Goal: Information Seeking & Learning: Compare options

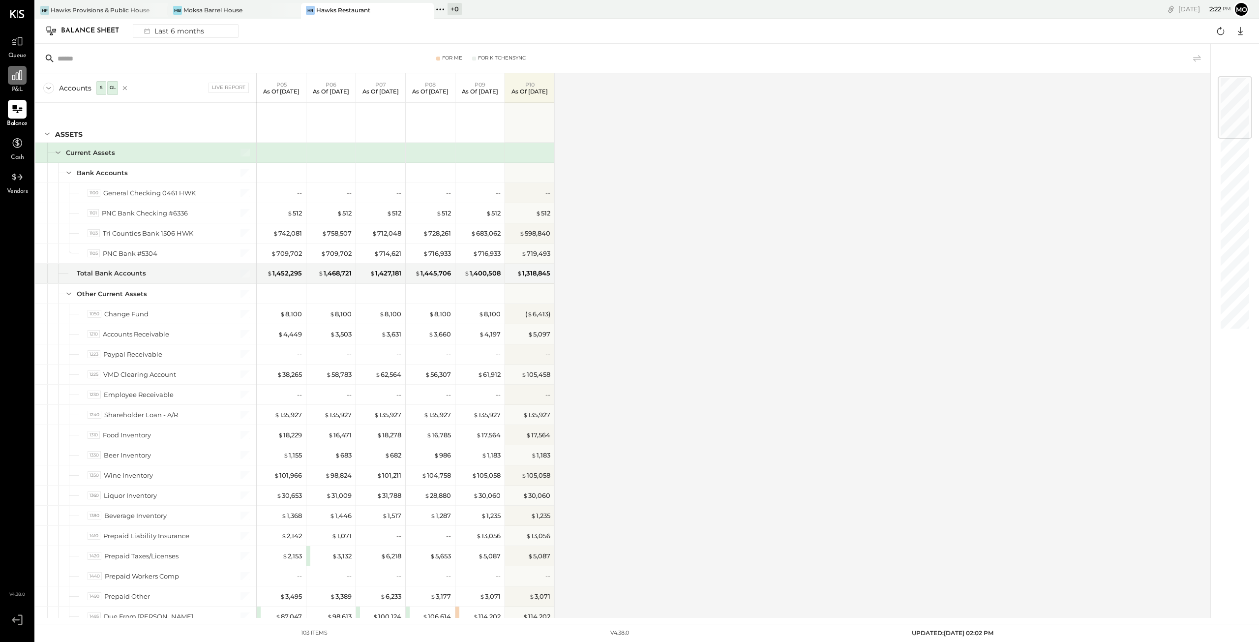
click at [13, 78] on icon at bounding box center [17, 75] width 13 height 13
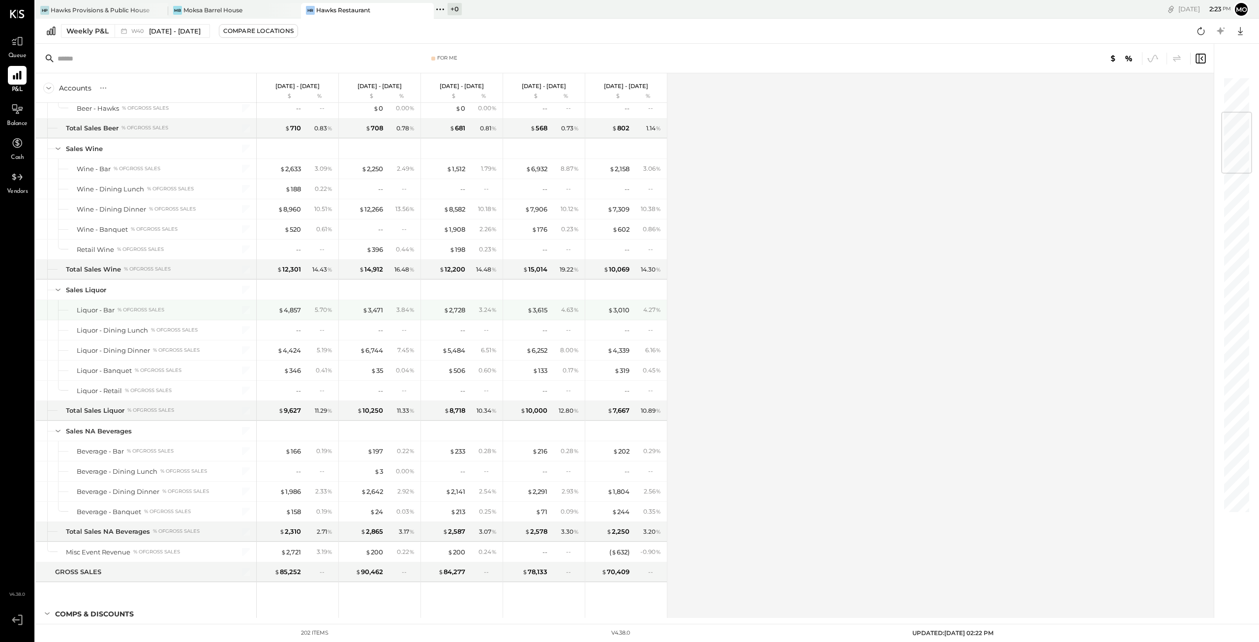
scroll to position [295, 0]
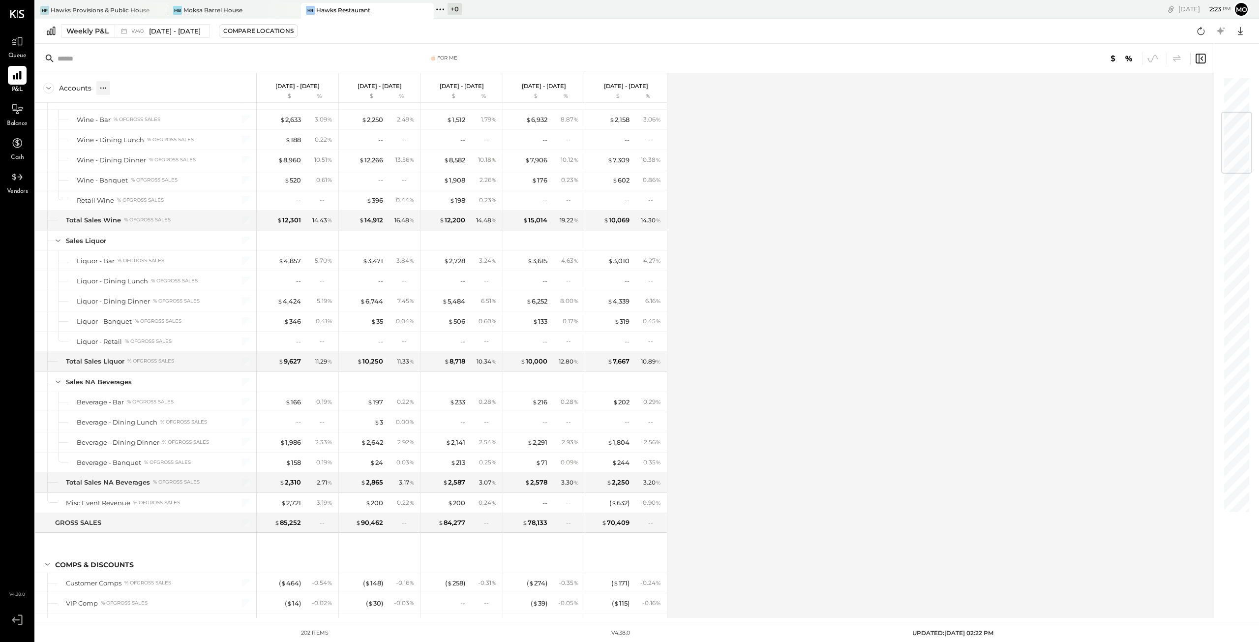
click at [100, 87] on icon at bounding box center [100, 87] width 1 height 1
click at [123, 88] on div "GL" at bounding box center [124, 88] width 10 height 8
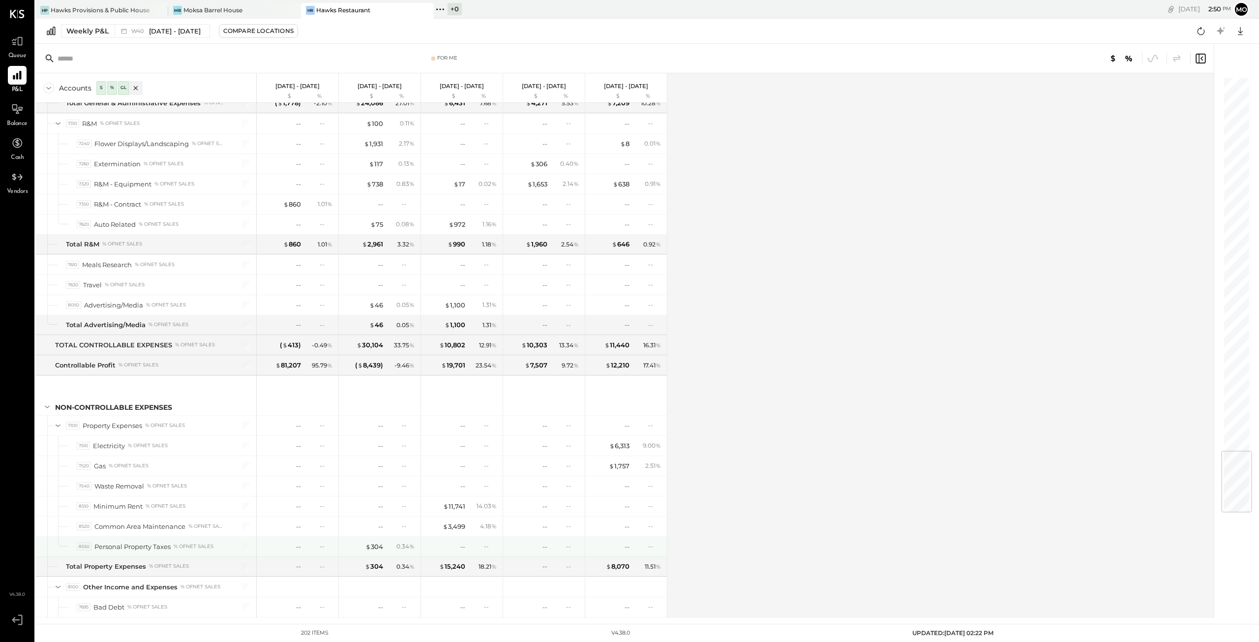
scroll to position [3107, 0]
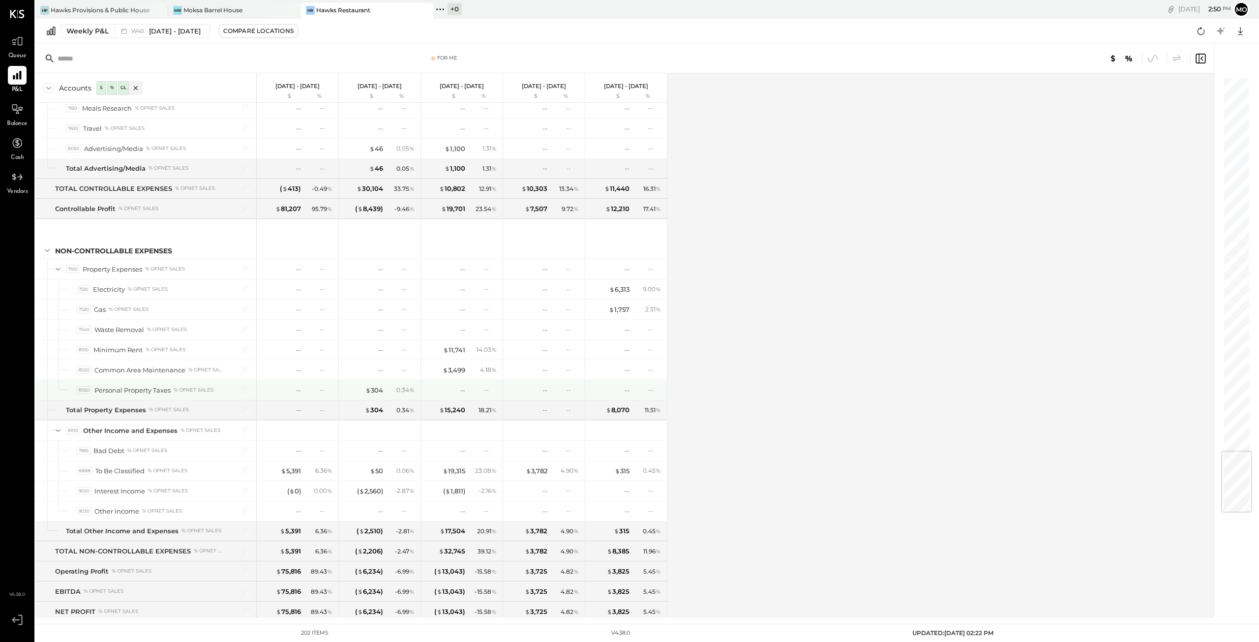
click at [123, 386] on div "Personal Property Taxes" at bounding box center [132, 390] width 76 height 9
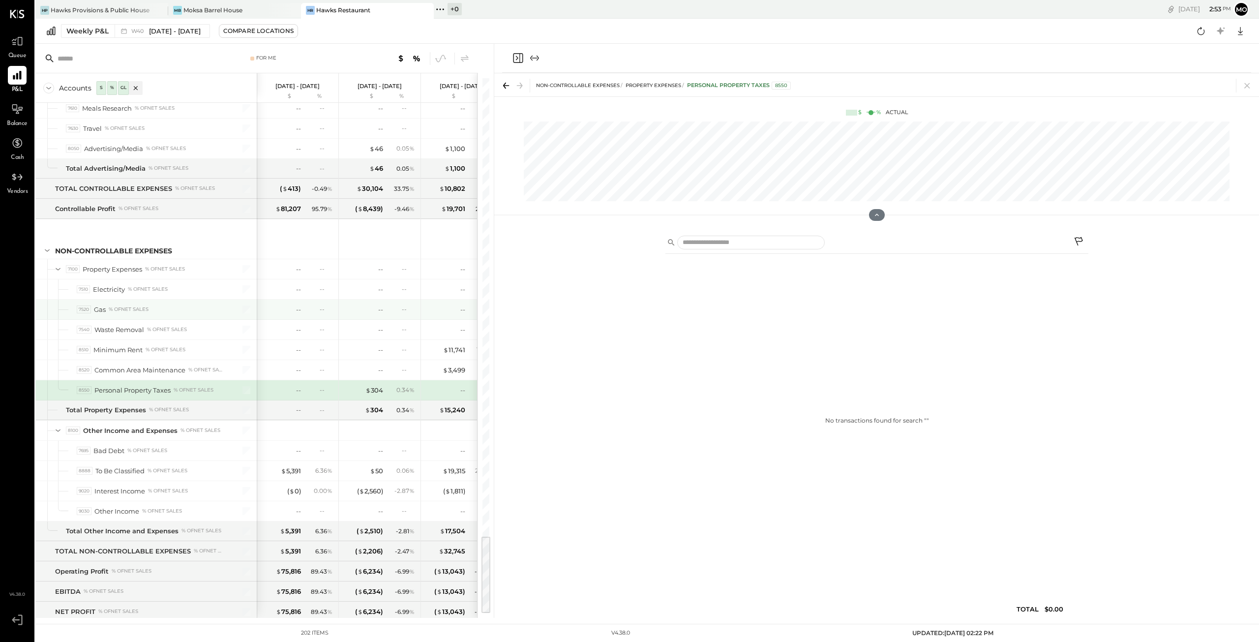
scroll to position [2960, 0]
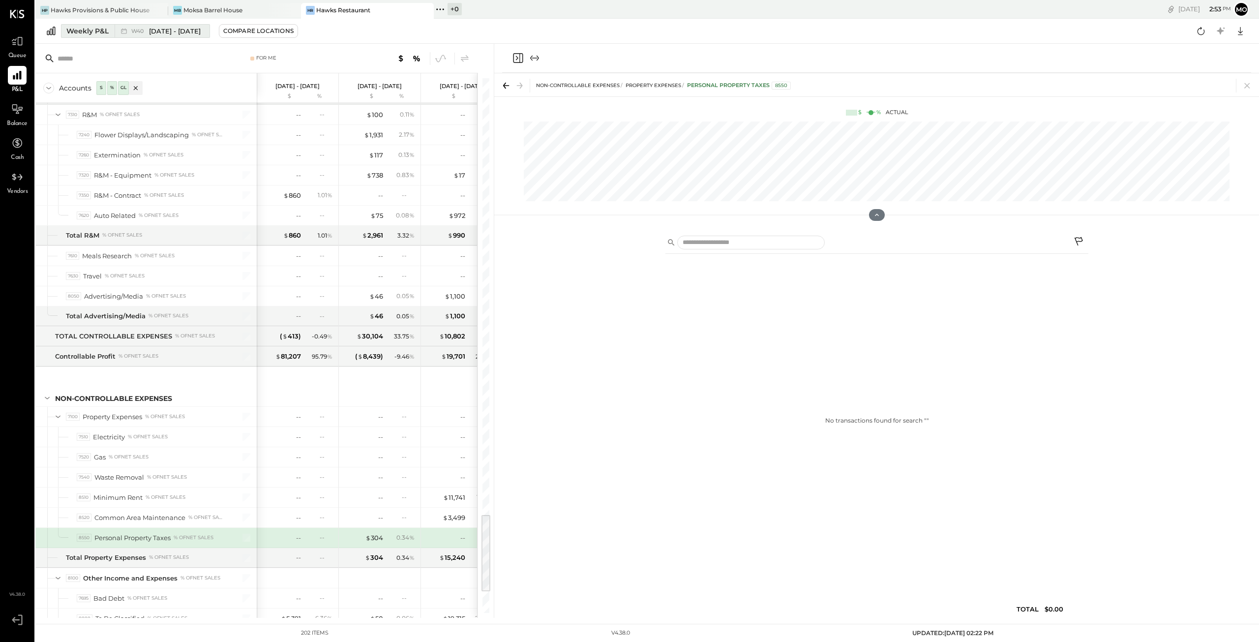
click at [76, 31] on div "Weekly P&L" at bounding box center [87, 31] width 42 height 10
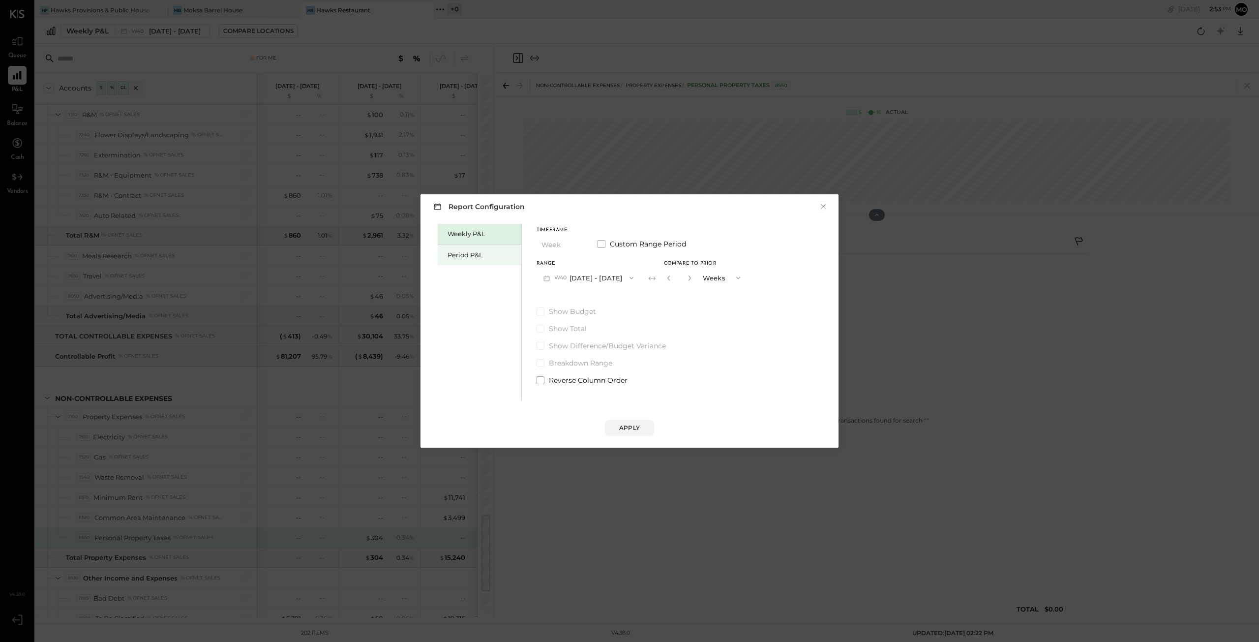
click at [461, 255] on div "Period P&L" at bounding box center [482, 254] width 69 height 9
click at [632, 277] on icon "button" at bounding box center [629, 278] width 8 height 8
click at [823, 206] on button "×" at bounding box center [823, 207] width 9 height 10
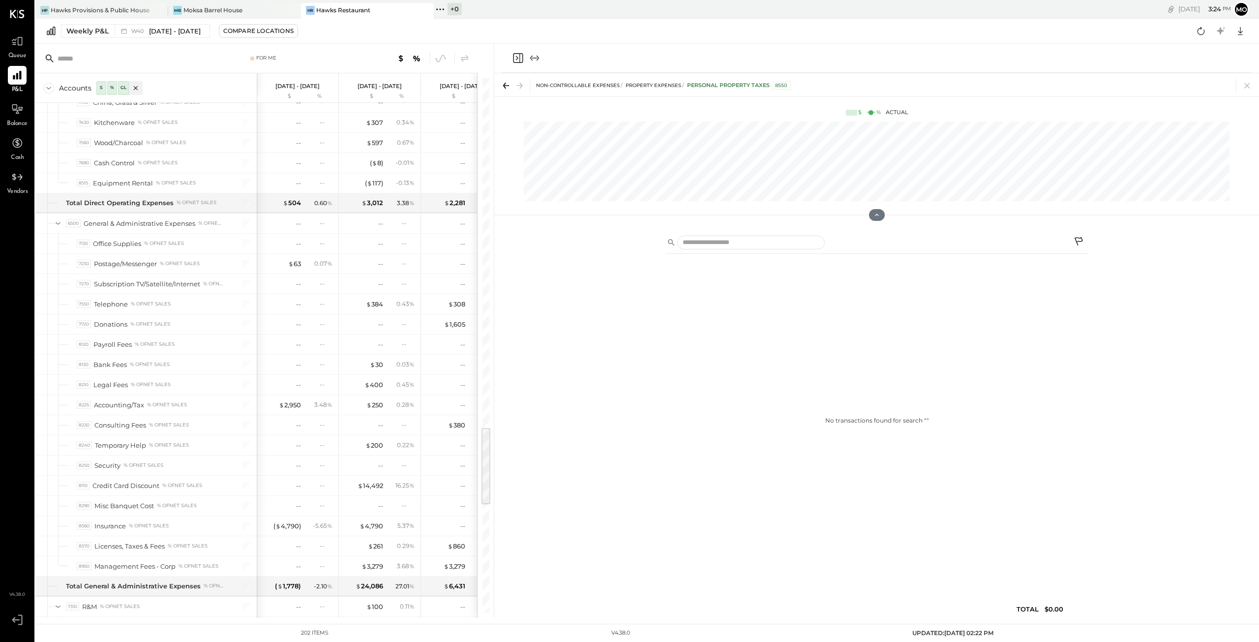
scroll to position [1878, 0]
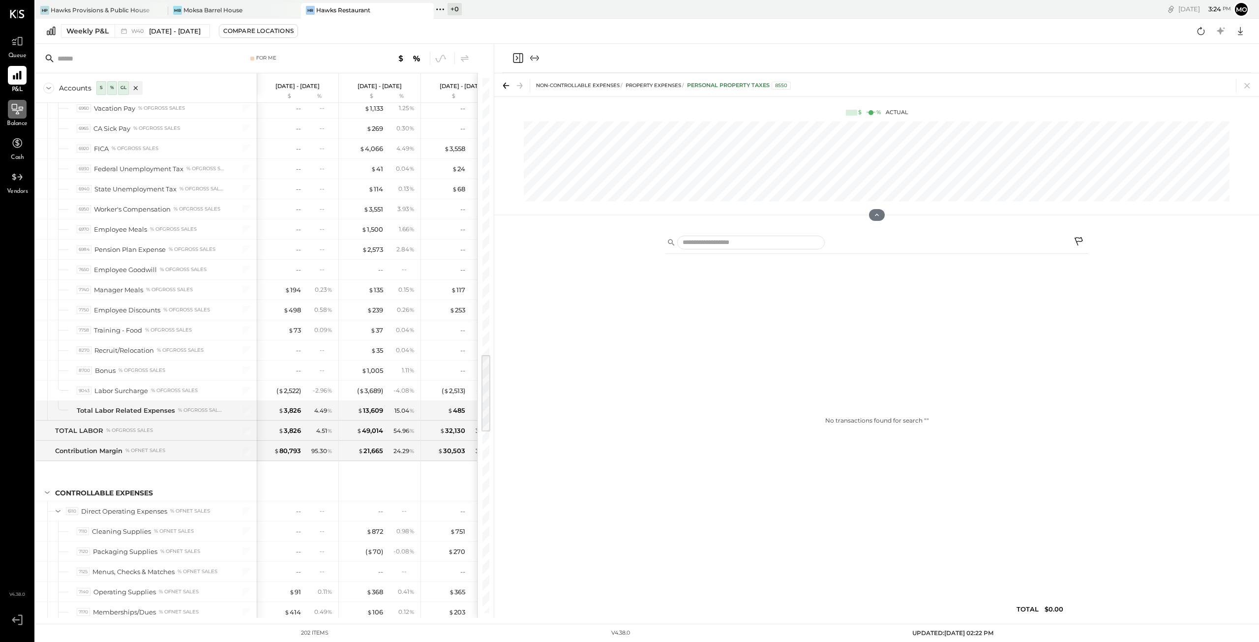
click at [12, 111] on icon at bounding box center [17, 109] width 13 height 13
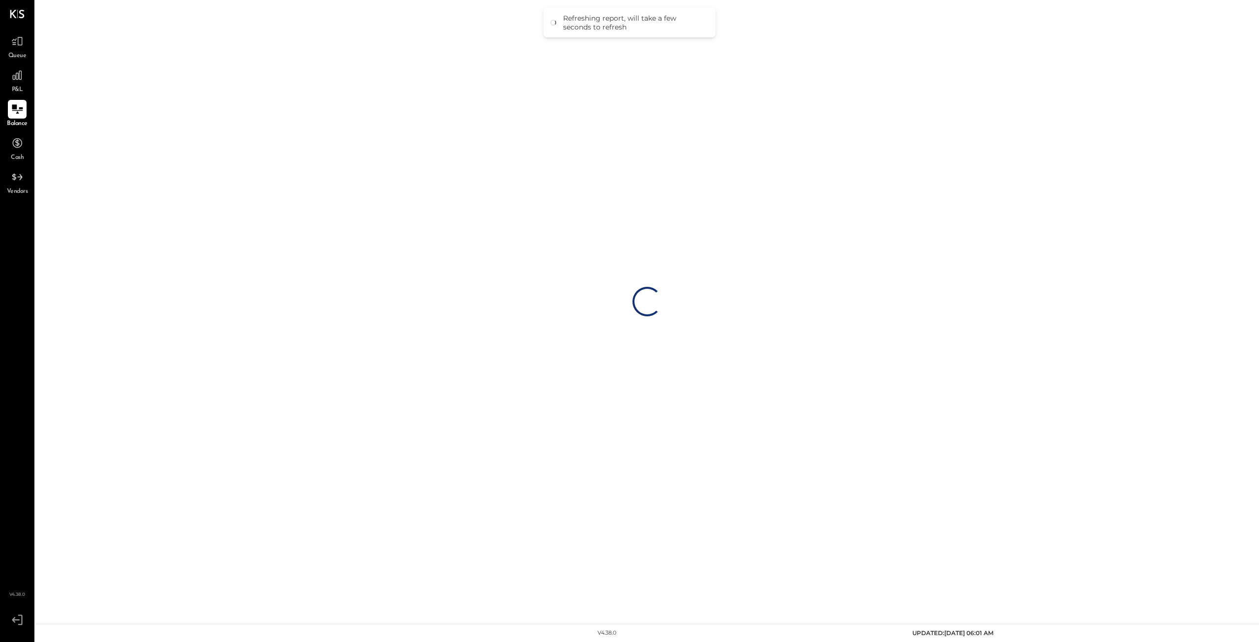
click at [82, 7] on div "Loading…" at bounding box center [647, 301] width 1224 height 602
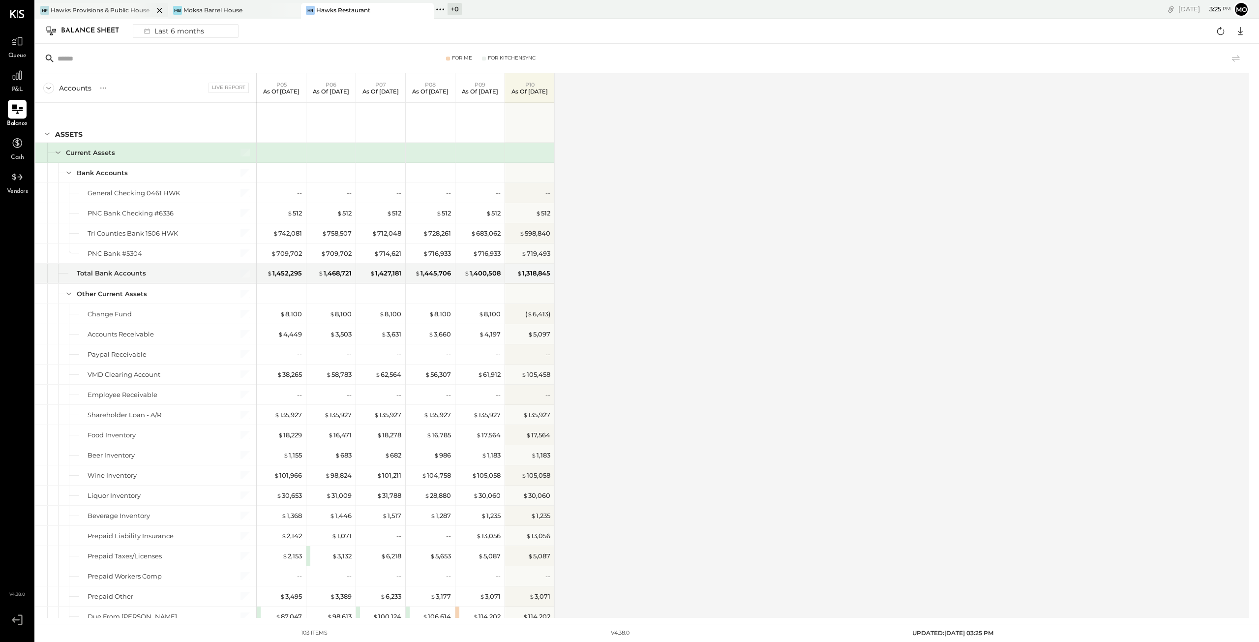
click at [125, 8] on div "Hawks Provisions & Public House" at bounding box center [100, 10] width 99 height 8
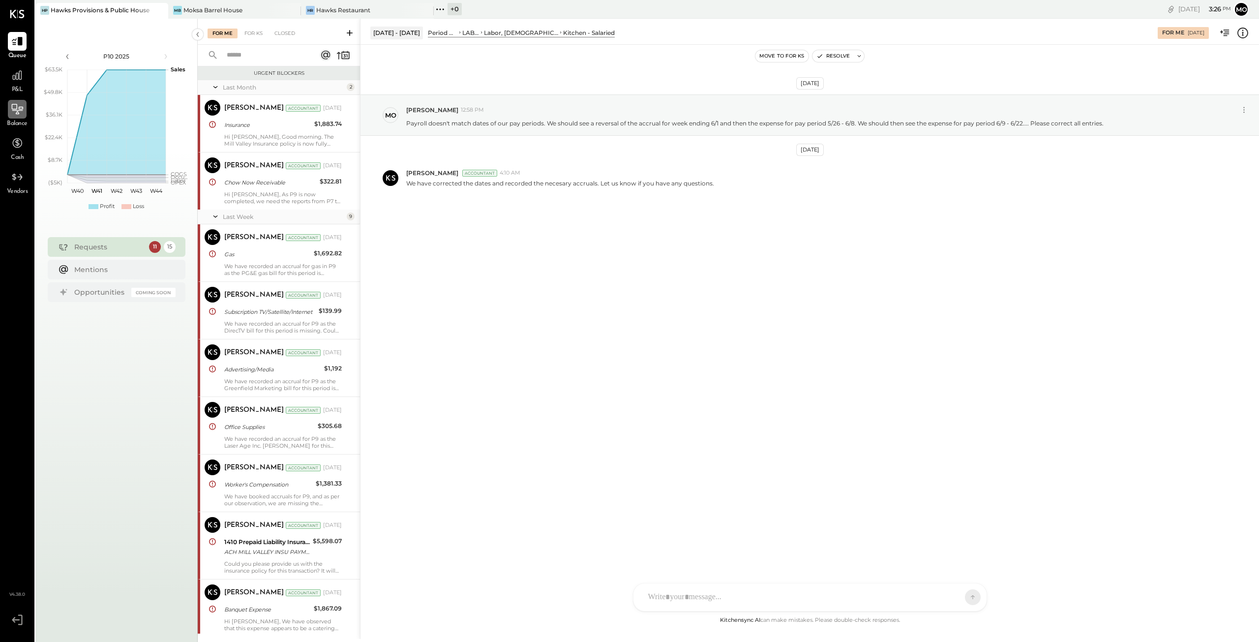
click at [22, 119] on div at bounding box center [17, 109] width 19 height 19
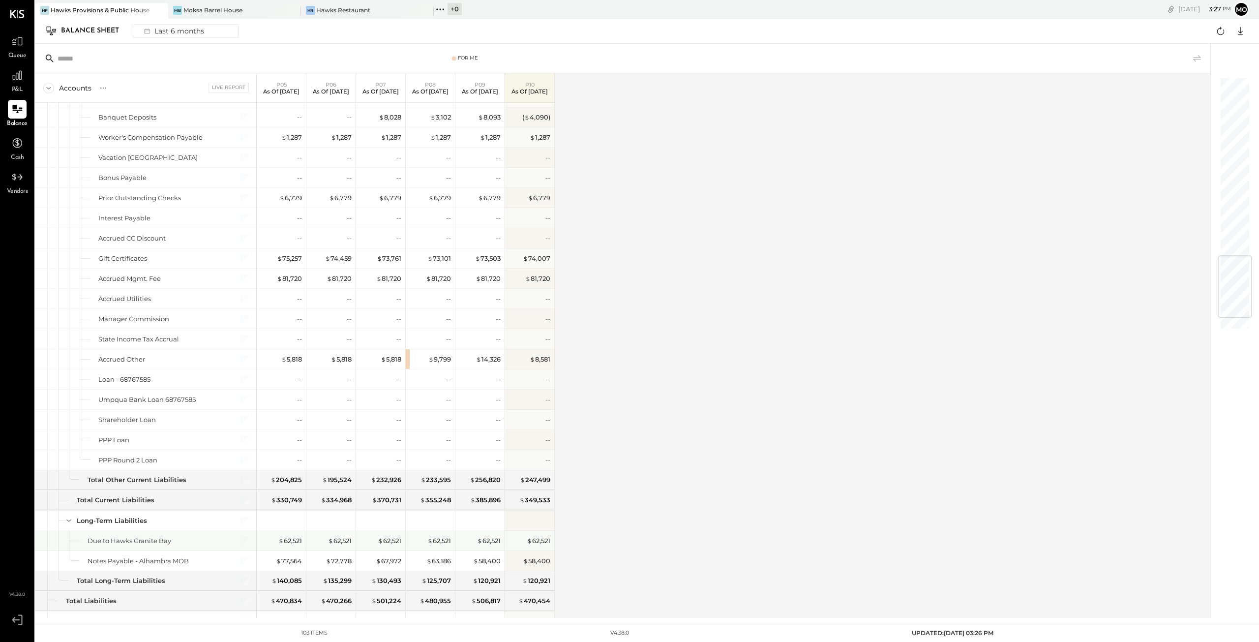
scroll to position [1475, 0]
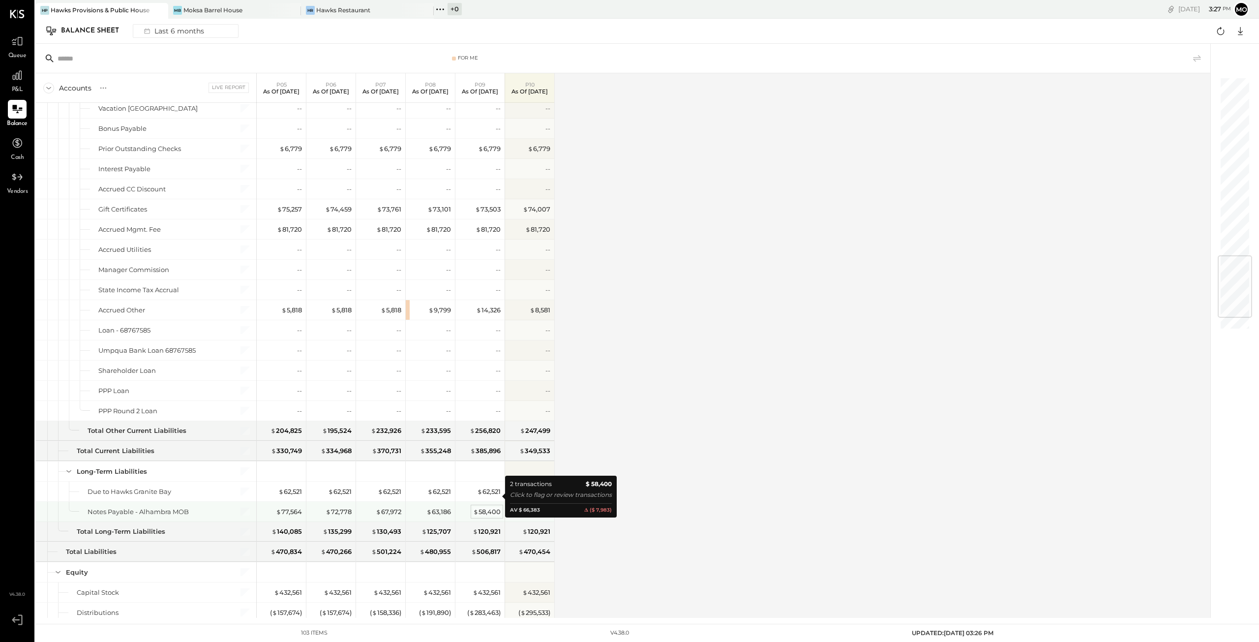
click at [484, 507] on div "$ 58,400" at bounding box center [487, 511] width 28 height 9
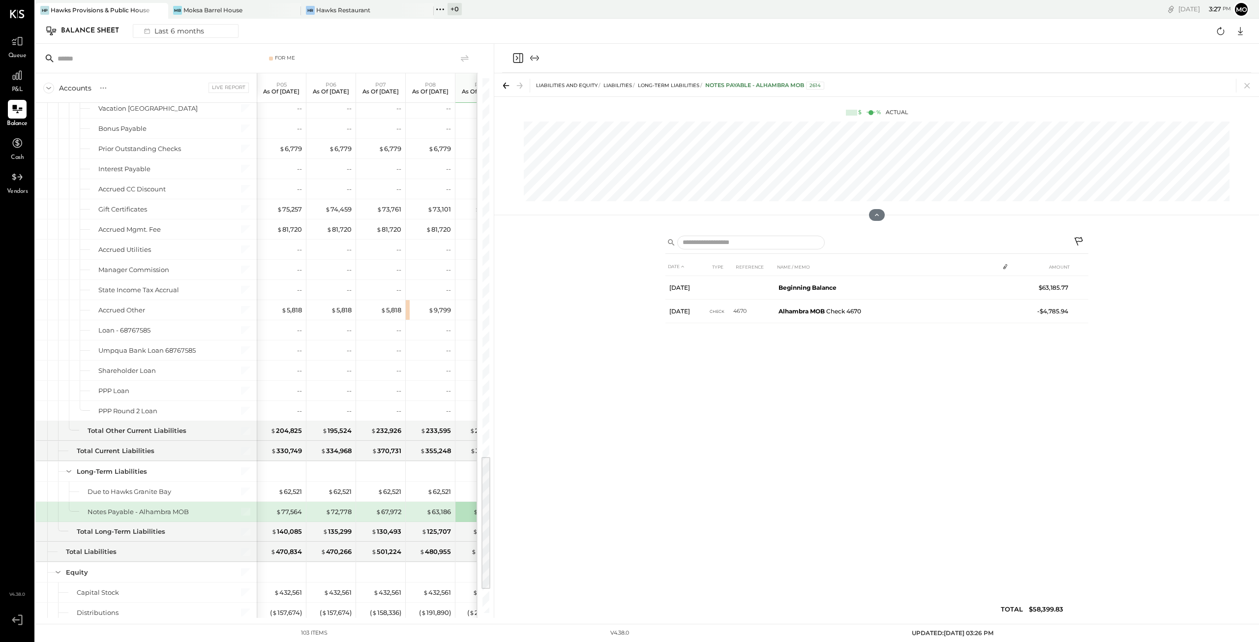
click at [514, 56] on icon "Close panel" at bounding box center [518, 58] width 12 height 12
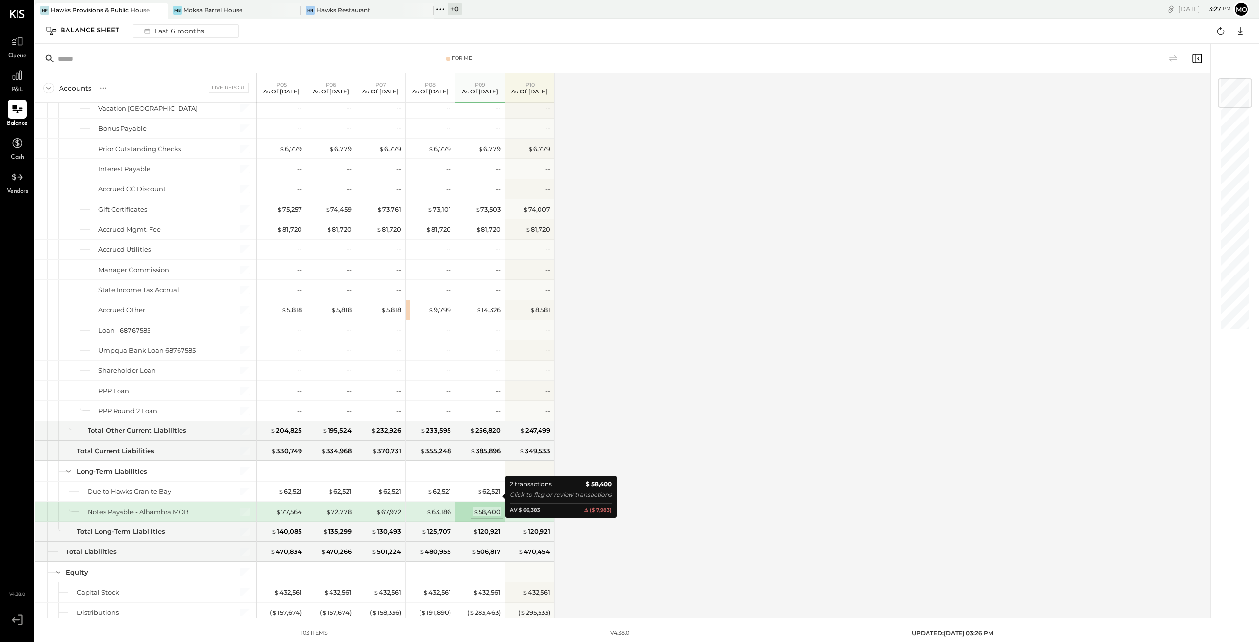
click at [490, 507] on div "$ 58,400" at bounding box center [487, 511] width 28 height 9
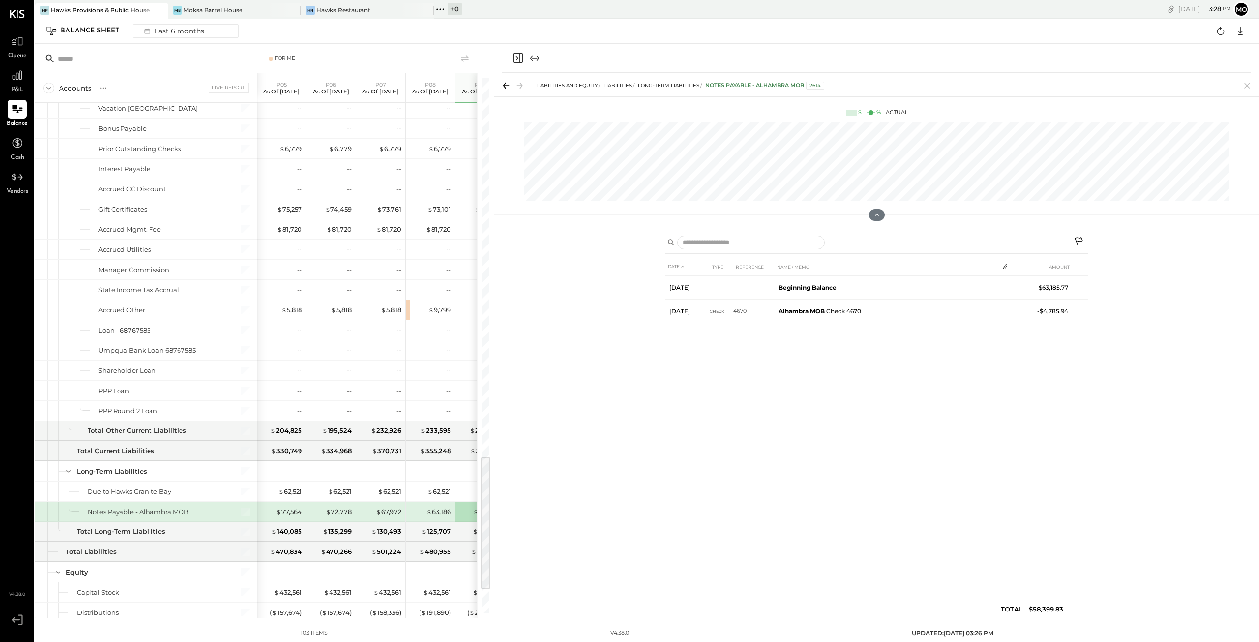
click at [518, 58] on icon "Close panel" at bounding box center [518, 58] width 12 height 12
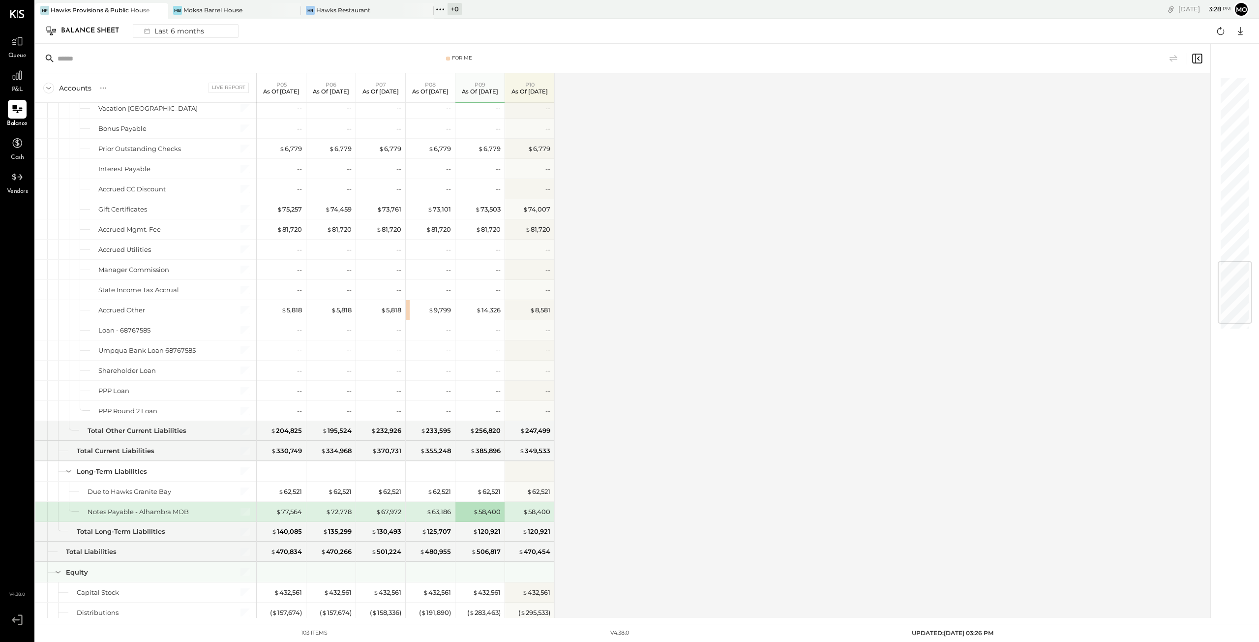
scroll to position [1525, 0]
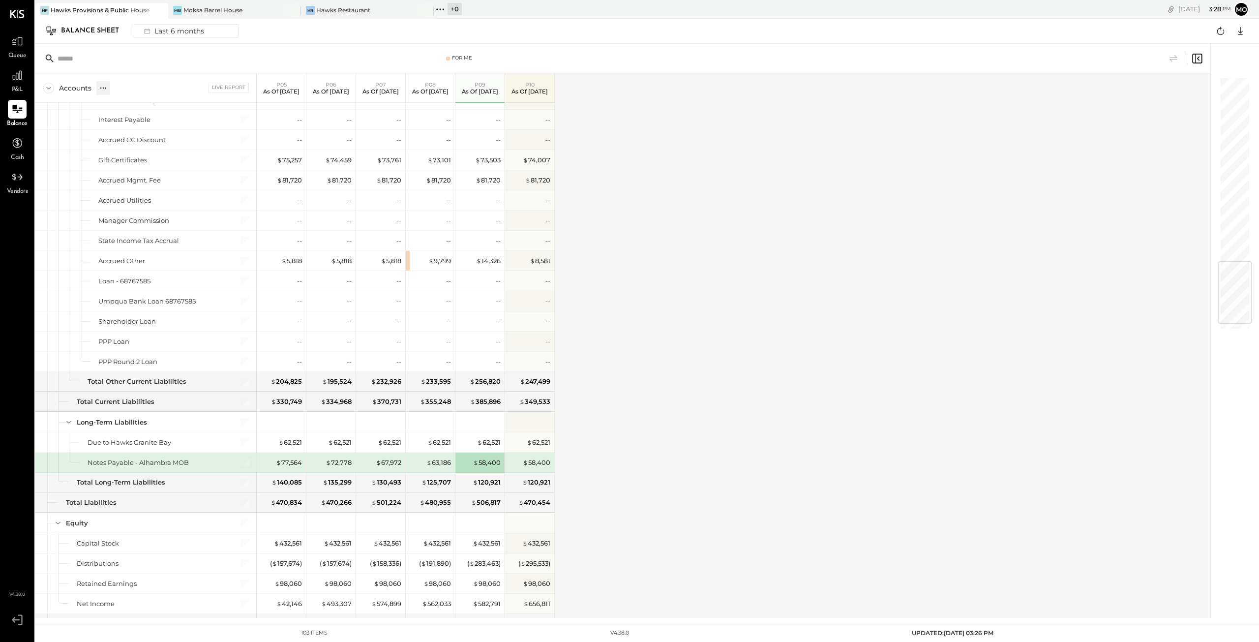
click at [99, 88] on icon at bounding box center [103, 88] width 10 height 10
click at [113, 87] on div "GL" at bounding box center [113, 88] width 10 height 8
click at [21, 82] on div at bounding box center [17, 75] width 19 height 19
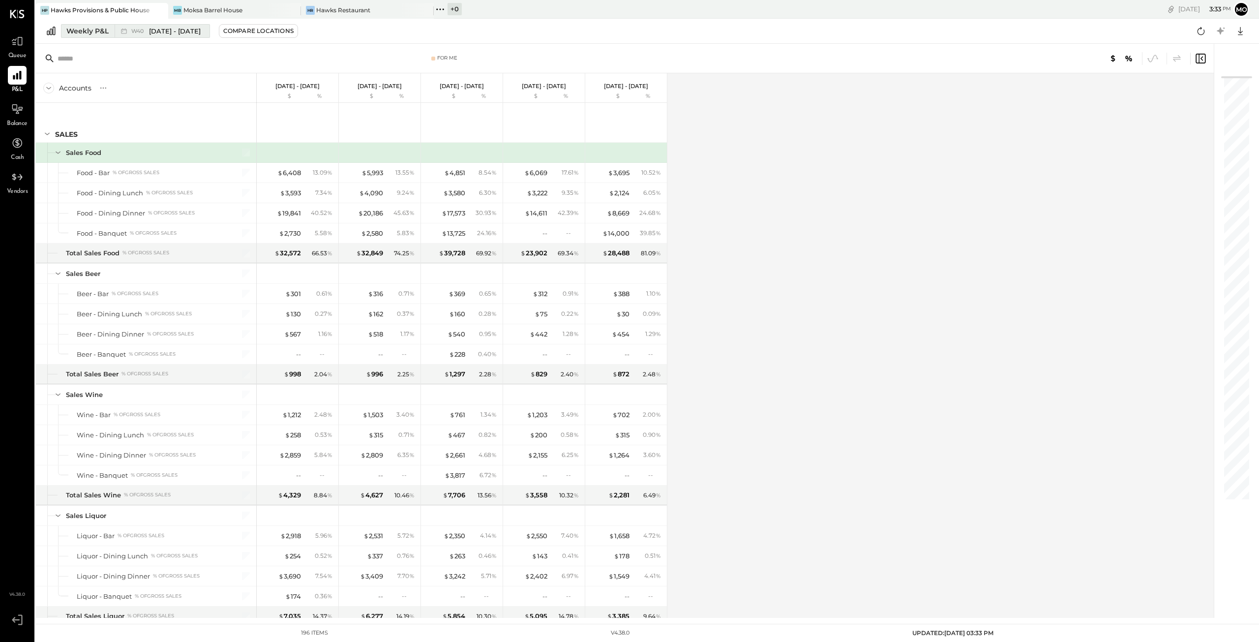
click at [90, 30] on div "Weekly P&L" at bounding box center [87, 31] width 42 height 10
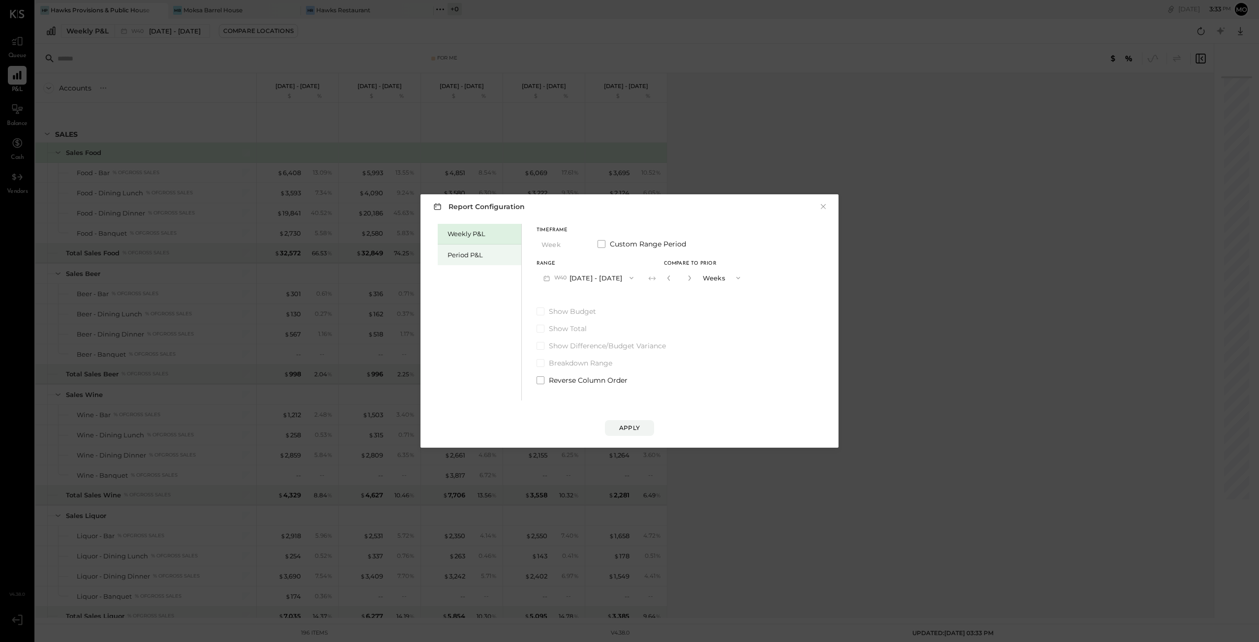
click at [461, 257] on div "Period P&L" at bounding box center [482, 254] width 69 height 9
click at [632, 274] on icon "button" at bounding box center [629, 278] width 8 height 8
click at [561, 342] on span "[DATE] - [DATE]" at bounding box center [583, 341] width 47 height 8
click at [686, 277] on div "Compare" at bounding box center [670, 279] width 32 height 8
click at [691, 279] on icon "button" at bounding box center [688, 278] width 6 height 6
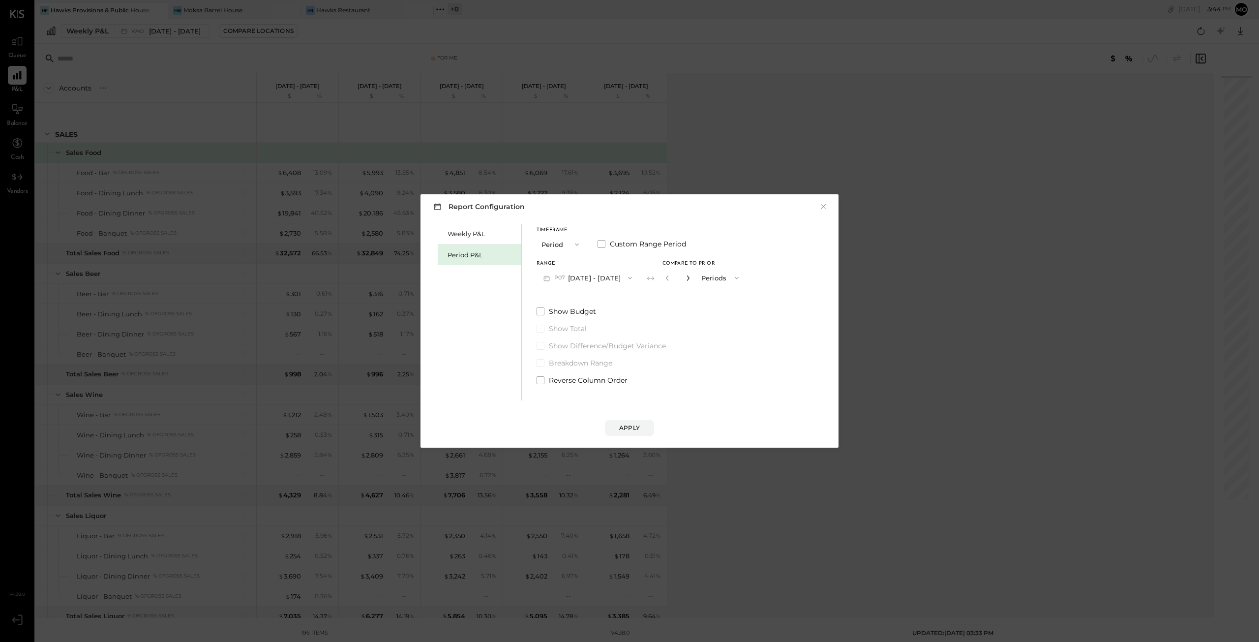
click at [691, 279] on icon "button" at bounding box center [688, 278] width 6 height 6
type input "*"
click at [628, 425] on div "Apply" at bounding box center [629, 427] width 21 height 8
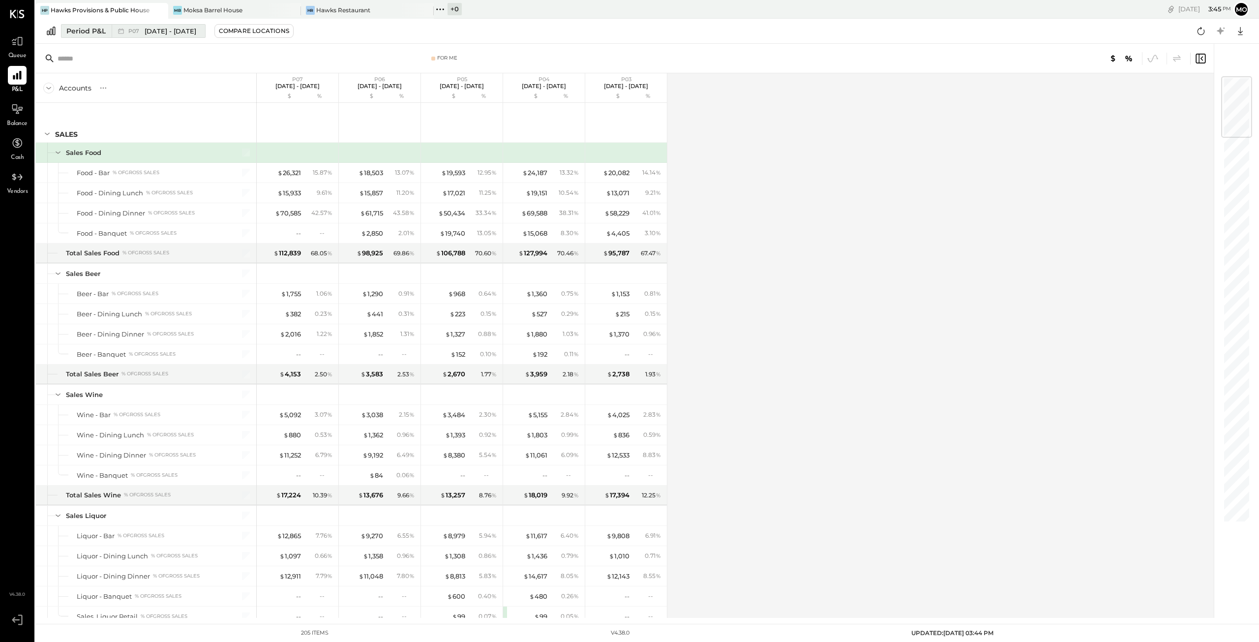
click at [188, 31] on span "[DATE] - [DATE]" at bounding box center [171, 31] width 52 height 9
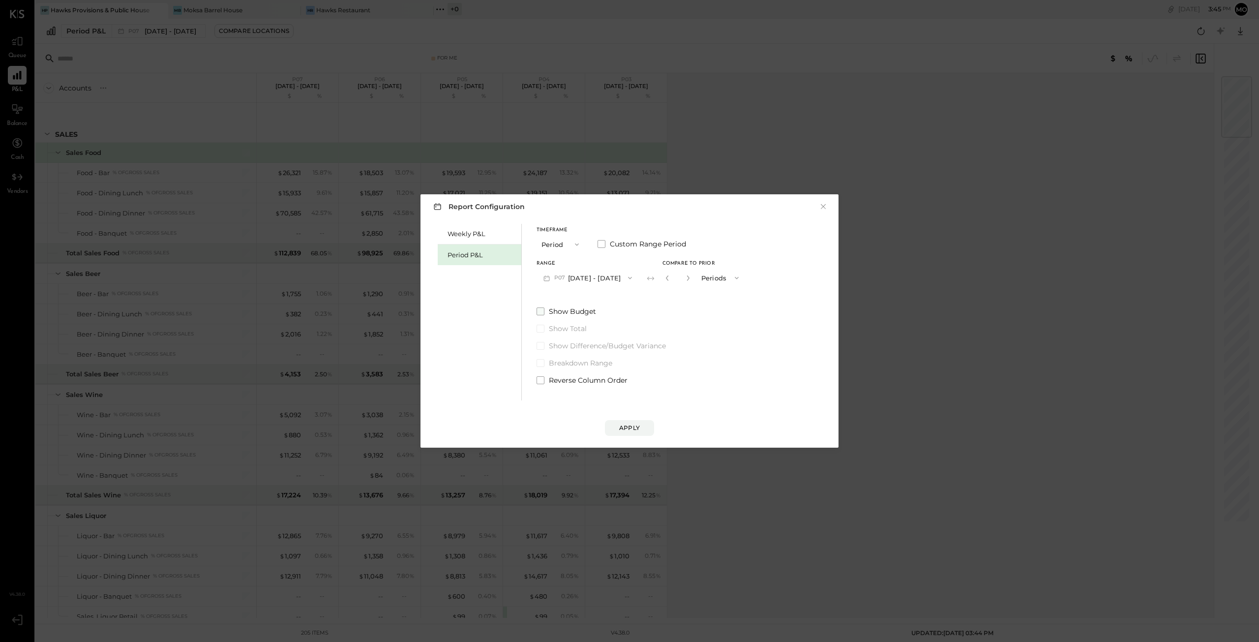
click at [538, 308] on span at bounding box center [541, 311] width 8 height 8
click at [634, 427] on div "Apply" at bounding box center [629, 427] width 21 height 8
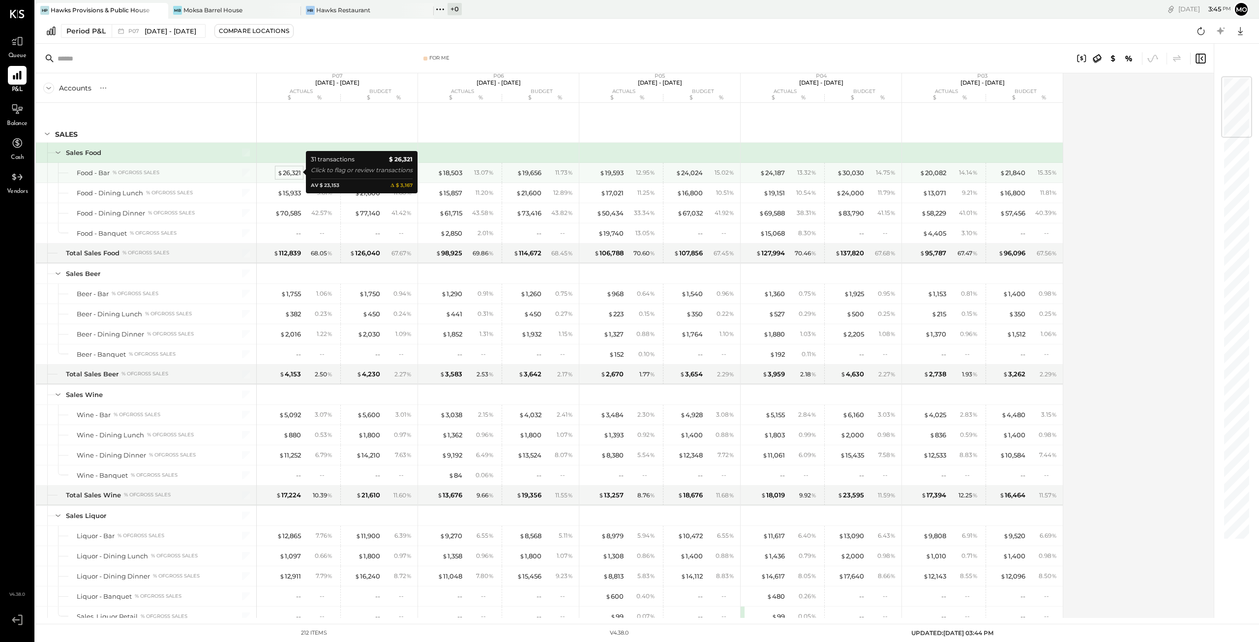
click at [287, 171] on div "$ 26,321" at bounding box center [289, 172] width 24 height 9
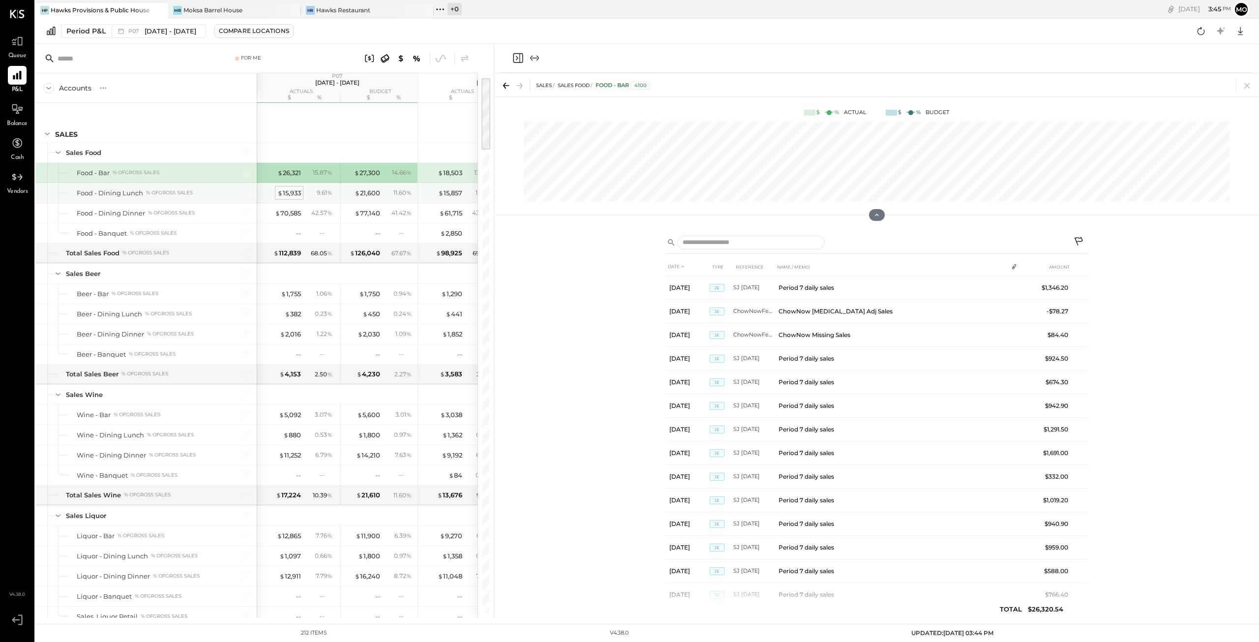
click at [290, 192] on div "$ 15,933" at bounding box center [289, 192] width 24 height 9
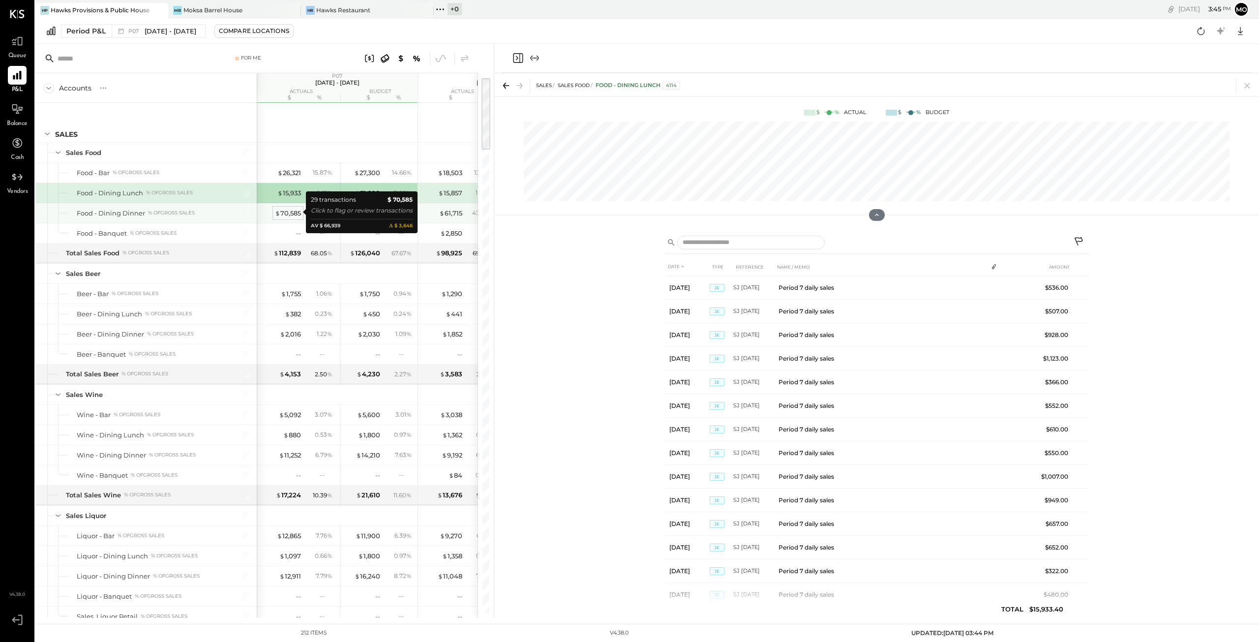
click at [284, 211] on div "$ 70,585" at bounding box center [288, 213] width 26 height 9
